Goal: Task Accomplishment & Management: Complete application form

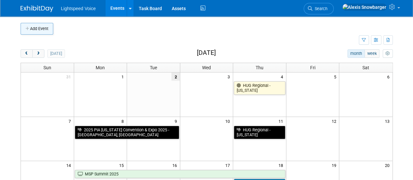
click at [35, 28] on button "Add Event" at bounding box center [37, 29] width 33 height 12
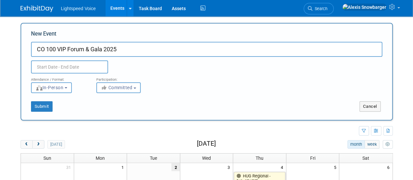
type input "CO 100 VIP Forum & Gala 2025"
click at [55, 68] on input "text" at bounding box center [69, 66] width 77 height 13
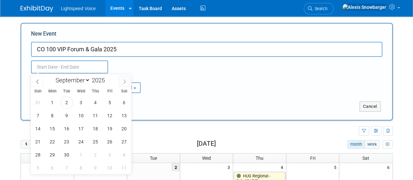
click at [126, 81] on icon at bounding box center [124, 81] width 5 height 5
select select "9"
click at [51, 115] on span "6" at bounding box center [52, 115] width 13 height 13
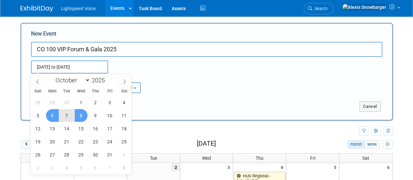
click at [83, 114] on span "8" at bounding box center [81, 115] width 13 height 13
type input "[DATE] to [DATE]"
click at [113, 85] on div "January February March April May June July August September October November De…" at bounding box center [81, 124] width 101 height 100
click at [174, 83] on div "Attendance / Format: <img src="https://www.exhibitday.com/Images/Format-InPerso…" at bounding box center [206, 83] width 361 height 20
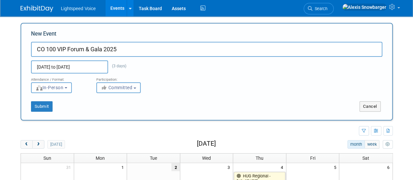
click at [138, 89] on button "Committed" at bounding box center [118, 87] width 44 height 11
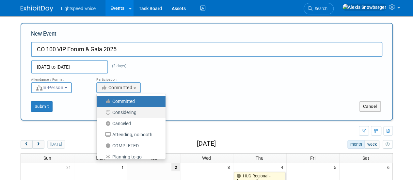
click at [125, 109] on label "Considering" at bounding box center [129, 112] width 59 height 8
click at [103, 110] on input "Considering" at bounding box center [100, 112] width 4 height 4
select select "2"
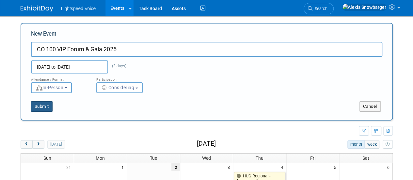
click at [46, 108] on button "Submit" at bounding box center [42, 106] width 22 height 10
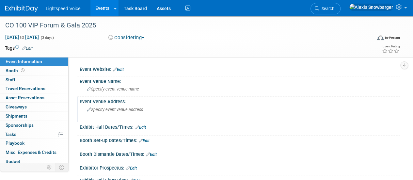
click at [110, 108] on span "Specify event venue address" at bounding box center [115, 109] width 56 height 5
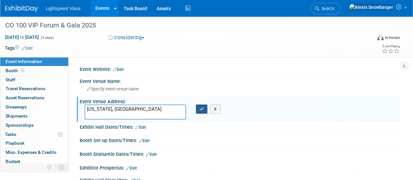
type textarea "[US_STATE], [GEOGRAPHIC_DATA]"
click at [204, 107] on button "button" at bounding box center [202, 108] width 12 height 9
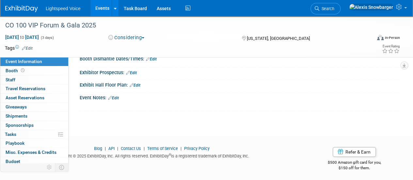
scroll to position [96, 0]
click at [114, 96] on link "Edit" at bounding box center [113, 97] width 11 height 5
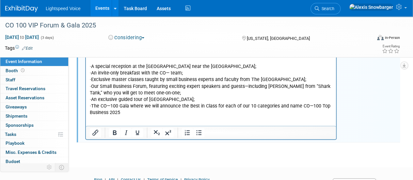
scroll to position [164, 0]
click at [101, 116] on html "While you are not required to attend in person to be part of the CO—100, we str…" at bounding box center [211, 74] width 250 height 81
click at [127, 106] on p "· The CO—100 Gala where we will announce the Best in Class for each of our 10 c…" at bounding box center [211, 109] width 243 height 13
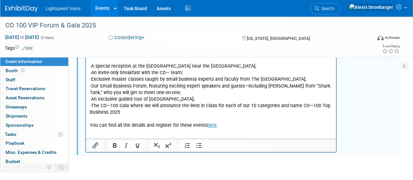
click at [104, 129] on html "While you are not required to attend in person to be part of the CO—100, we str…" at bounding box center [211, 81] width 250 height 94
click at [232, 122] on p "You can find all the details and register for these events here ." at bounding box center [211, 125] width 243 height 7
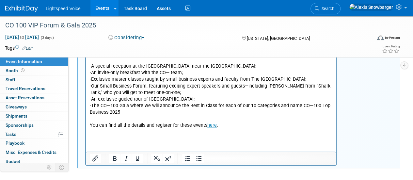
paste body "Rich Text Area. Press ALT-0 for help."
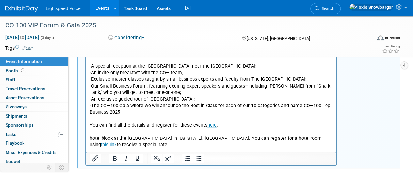
click at [93, 135] on p "hotel block at the Sofitel in Washington, DC. You can register for a hotel room…" at bounding box center [211, 141] width 243 height 13
drag, startPoint x: 129, startPoint y: 132, endPoint x: 179, endPoint y: 132, distance: 50.6
click at [179, 135] on p "Hotel block at the Sofitel in Washington, DC. You can register for a hotel room…" at bounding box center [211, 141] width 243 height 13
click at [125, 156] on icon "Italic" at bounding box center [126, 158] width 8 height 8
click at [209, 135] on p "Hotel block at the Sofitel in Washington, DC . You can register for a hotel roo…" at bounding box center [211, 141] width 243 height 13
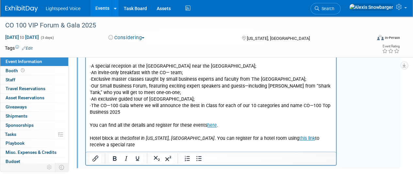
click at [330, 135] on p "Hotel block at the Sofitel in Washington, DC . You can register for a hotel roo…" at bounding box center [211, 141] width 243 height 13
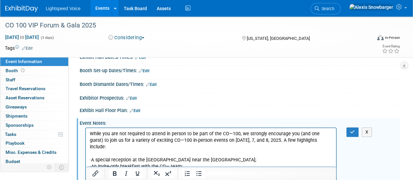
scroll to position [66, 0]
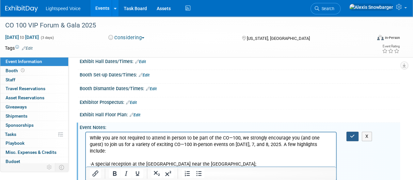
click at [349, 132] on button "button" at bounding box center [352, 136] width 12 height 9
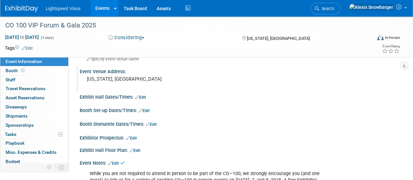
scroll to position [0, 0]
